Goal: Navigation & Orientation: Find specific page/section

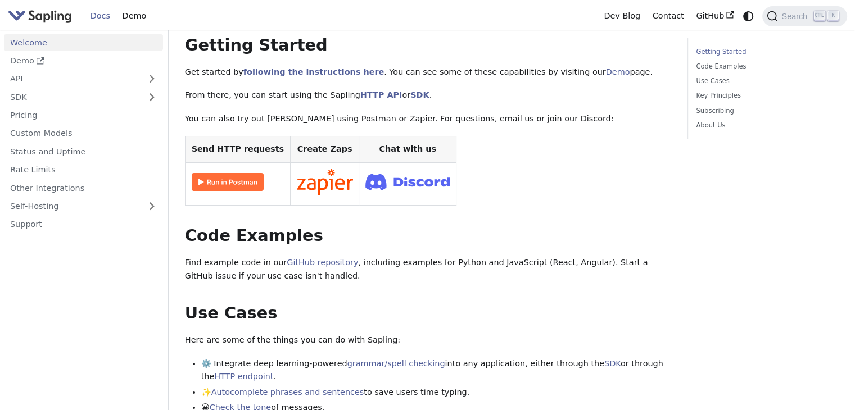
scroll to position [158, 0]
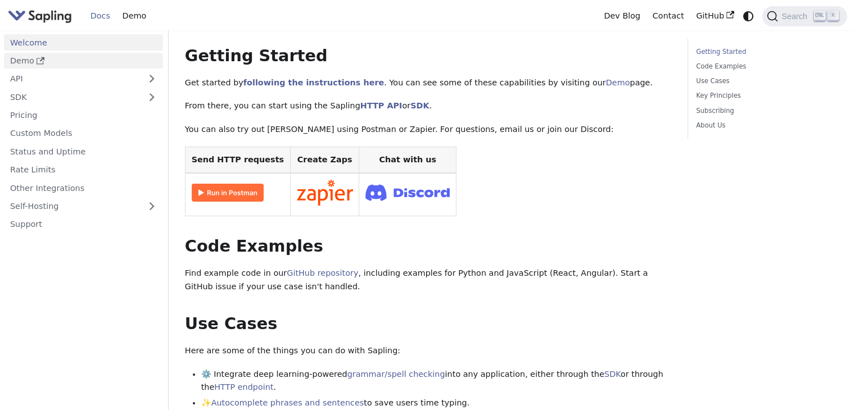
click at [79, 62] on link "Demo" at bounding box center [83, 61] width 159 height 16
